Goal: Find specific page/section: Find specific page/section

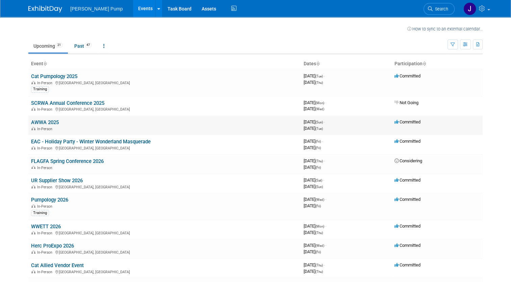
click at [46, 123] on link "AWWA 2025" at bounding box center [45, 122] width 28 height 6
click at [93, 139] on link "EAC - Holiday Party - Winter Wonderland Masquerade" at bounding box center [91, 141] width 120 height 6
click at [59, 178] on link "UR Supplier Show 2026" at bounding box center [57, 180] width 52 height 6
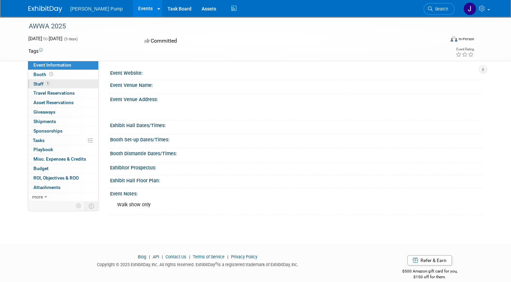
click at [47, 83] on link "1 Staff 1" at bounding box center [63, 83] width 70 height 9
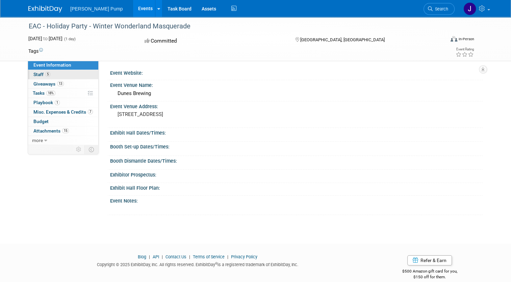
click at [36, 75] on span "Staff 5" at bounding box center [41, 74] width 17 height 5
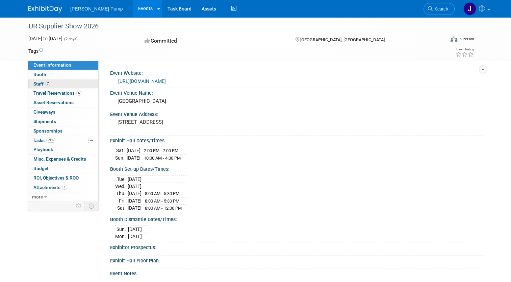
click at [41, 84] on span "Staff 7" at bounding box center [41, 83] width 17 height 5
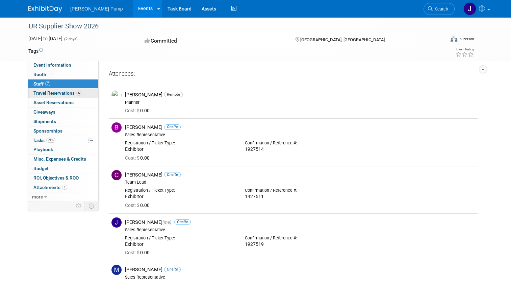
click at [39, 92] on span "Travel Reservations 6" at bounding box center [57, 92] width 48 height 5
